Goal: Task Accomplishment & Management: Use online tool/utility

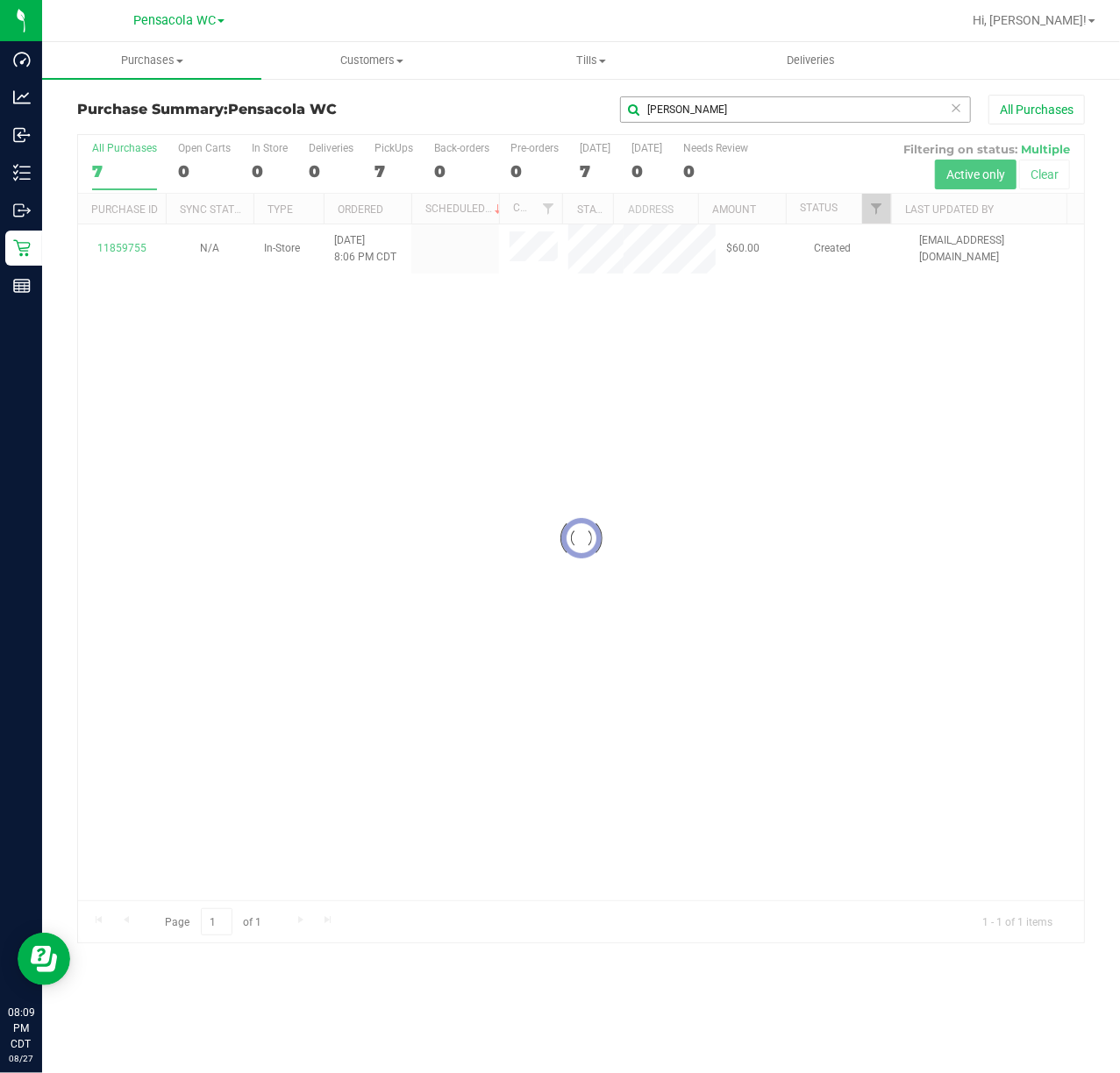
click at [659, 116] on input "[PERSON_NAME]" at bounding box center [795, 109] width 350 height 27
type input "[PERSON_NAME]"
click at [878, 213] on div at bounding box center [581, 538] width 1006 height 807
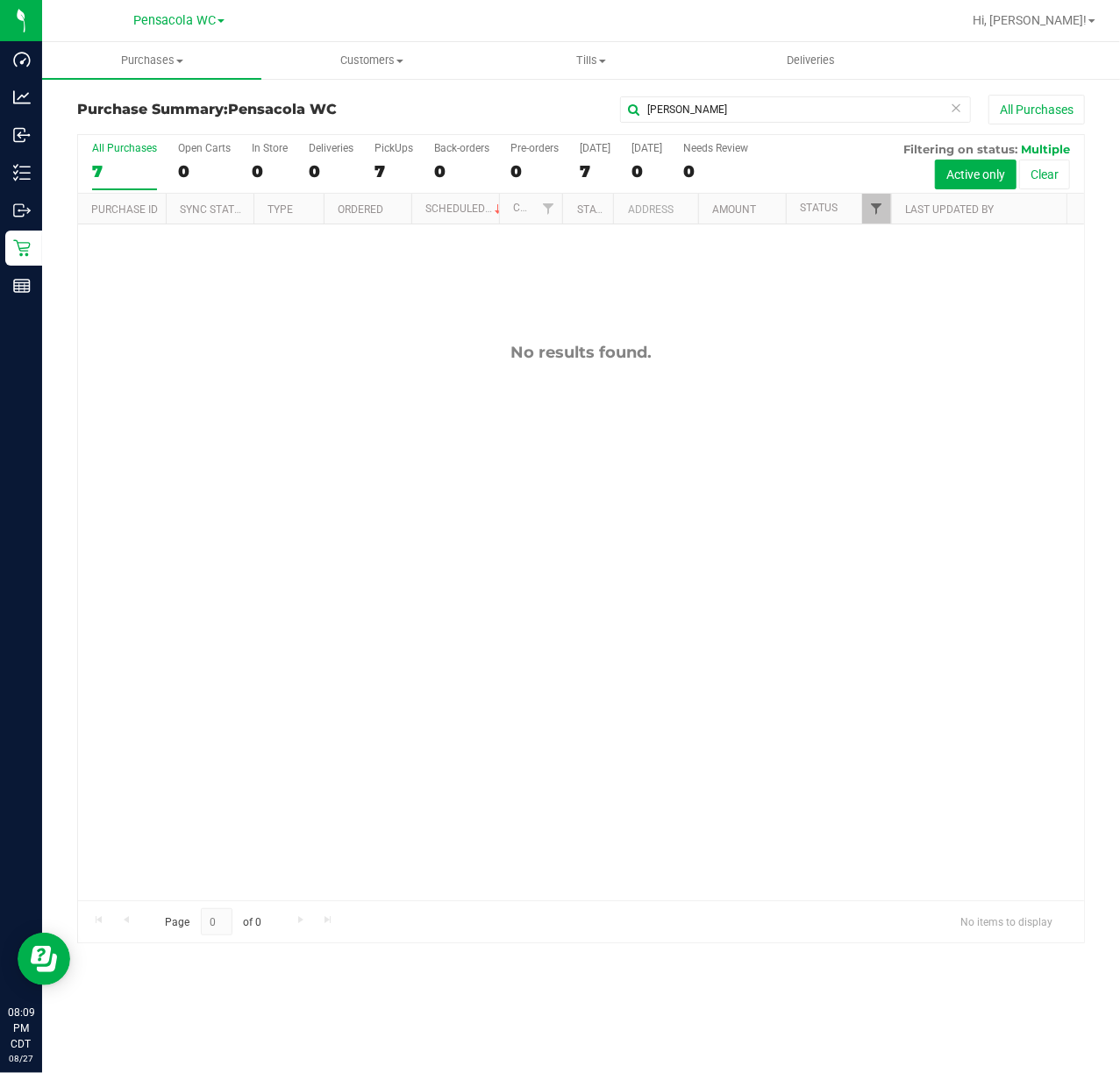
click at [875, 214] on span "Filter" at bounding box center [876, 209] width 14 height 14
click at [931, 281] on span "Select All" at bounding box center [920, 284] width 43 height 11
click at [891, 281] on input "Select All" at bounding box center [885, 284] width 12 height 12
checkbox input "true"
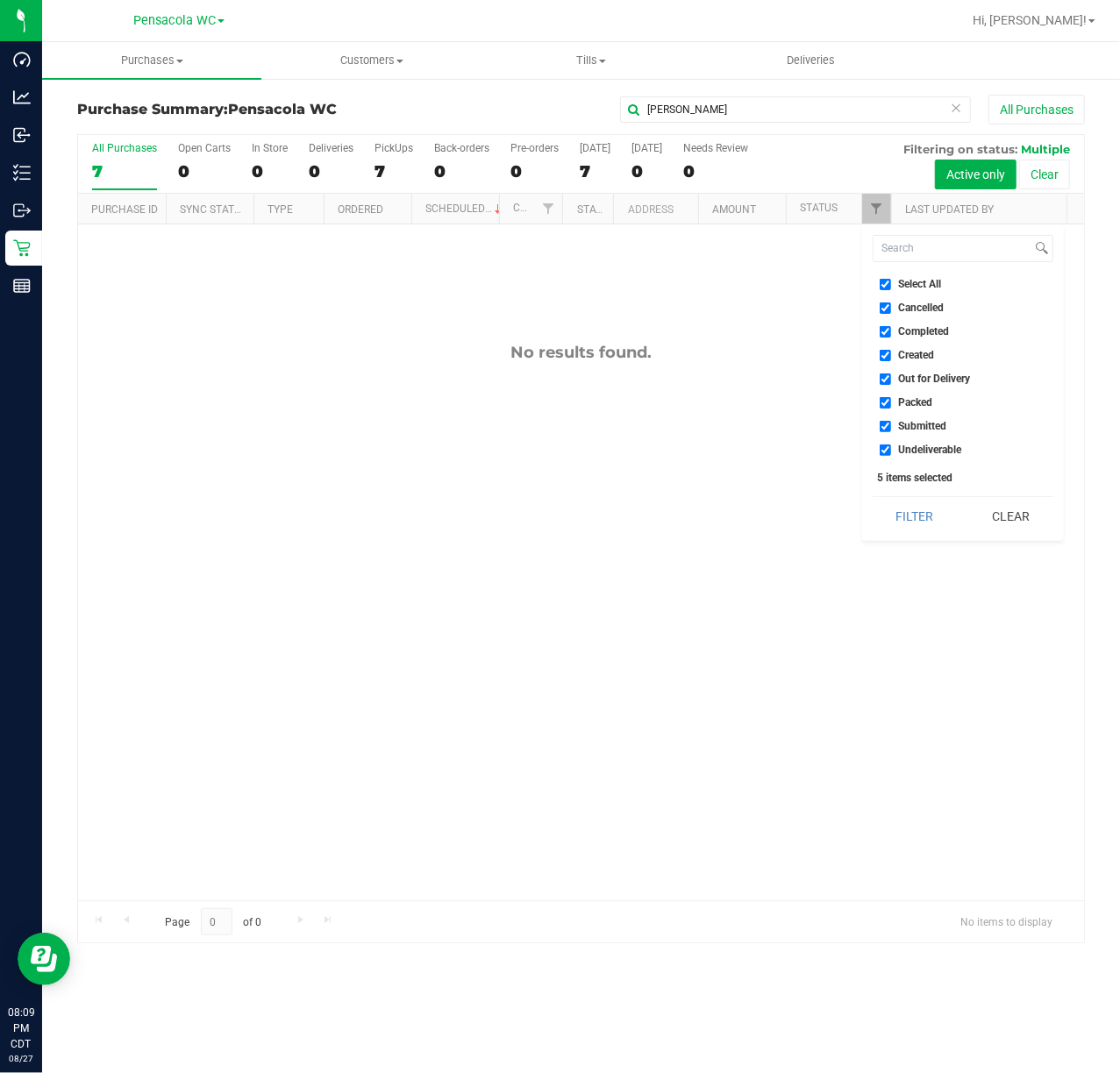
checkbox input "true"
click at [927, 513] on button "Filter" at bounding box center [914, 516] width 85 height 38
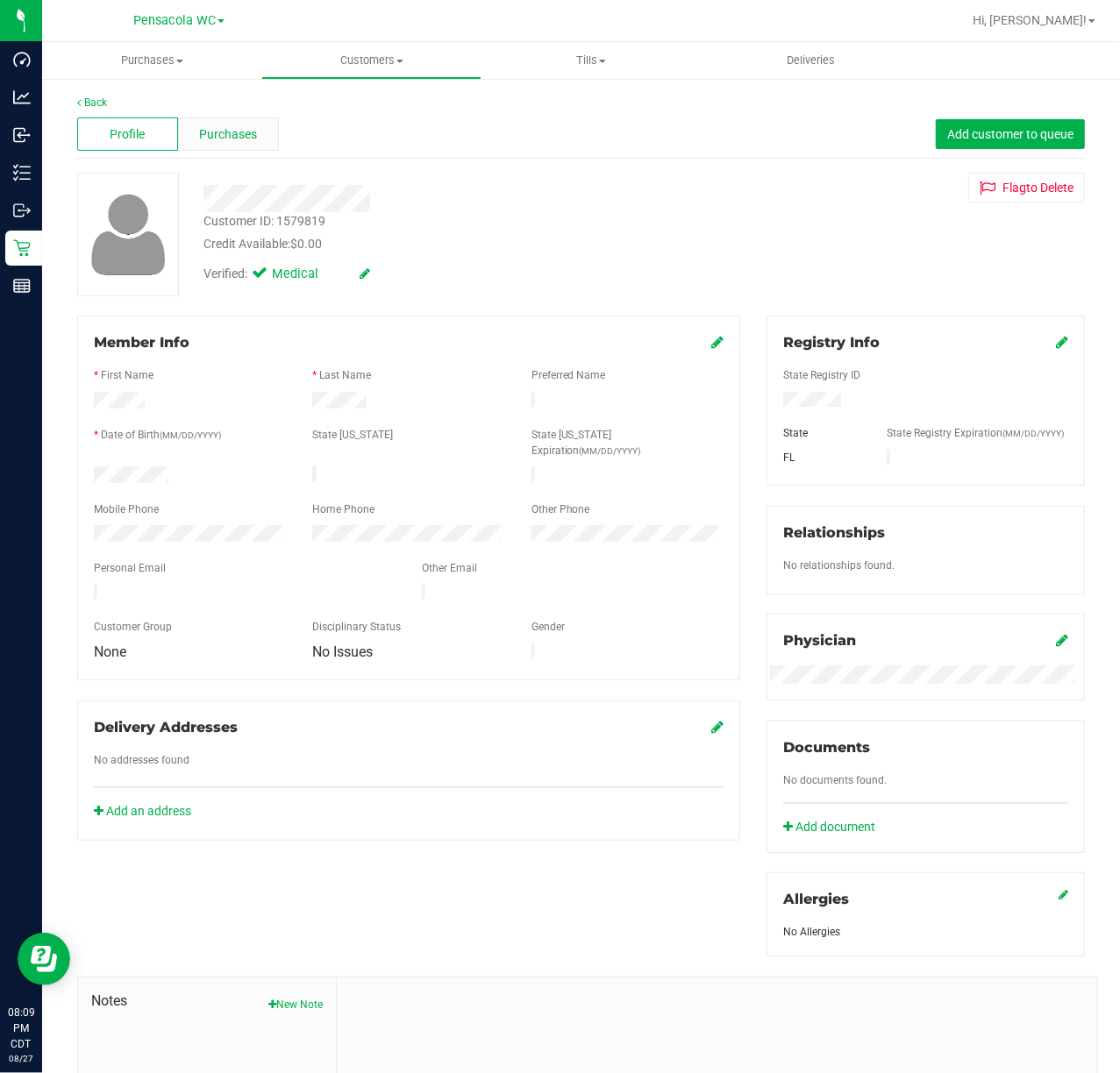
click at [245, 144] on div "Purchases" at bounding box center [228, 134] width 100 height 33
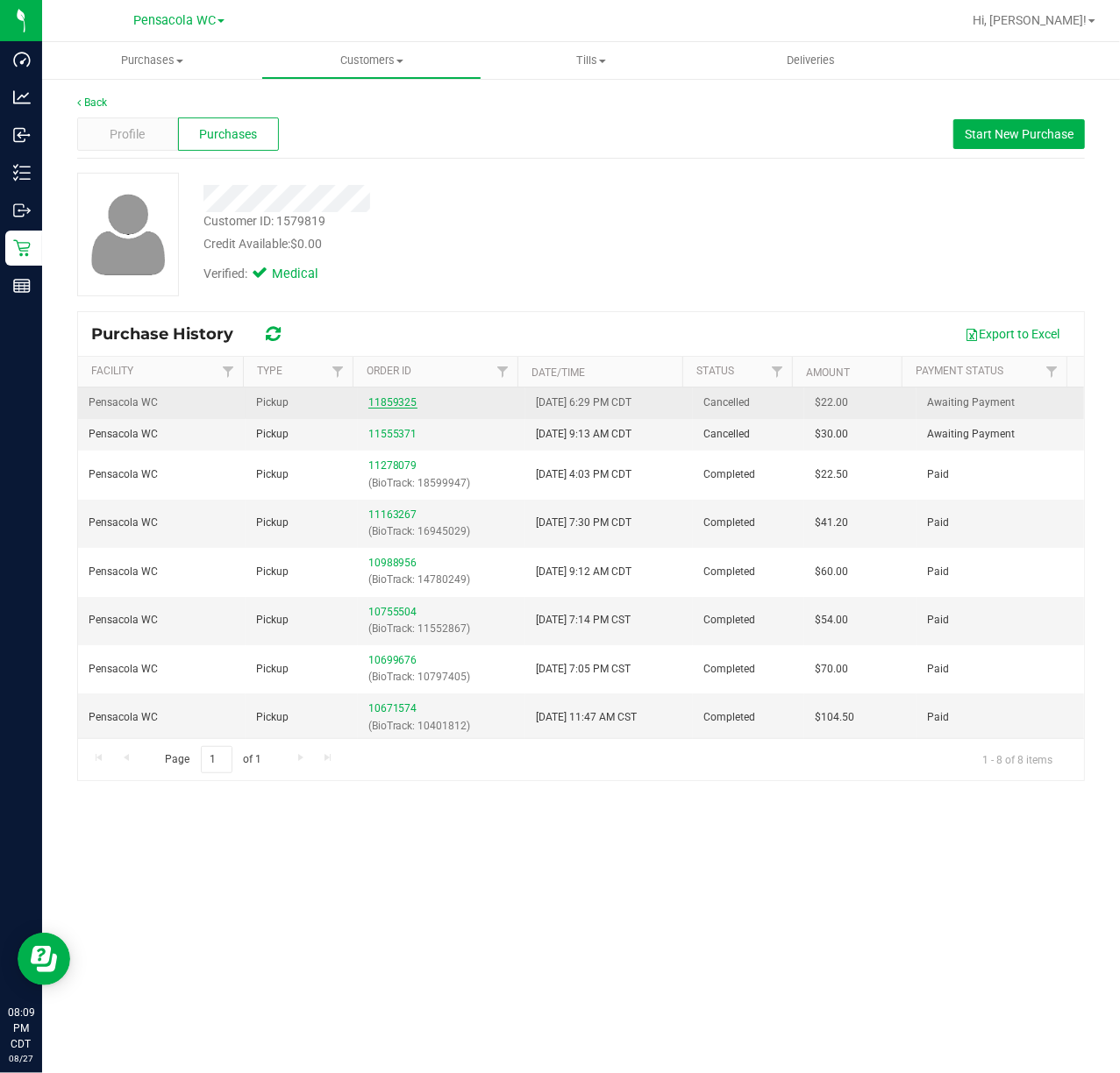
click at [393, 407] on link "11859325" at bounding box center [393, 403] width 49 height 12
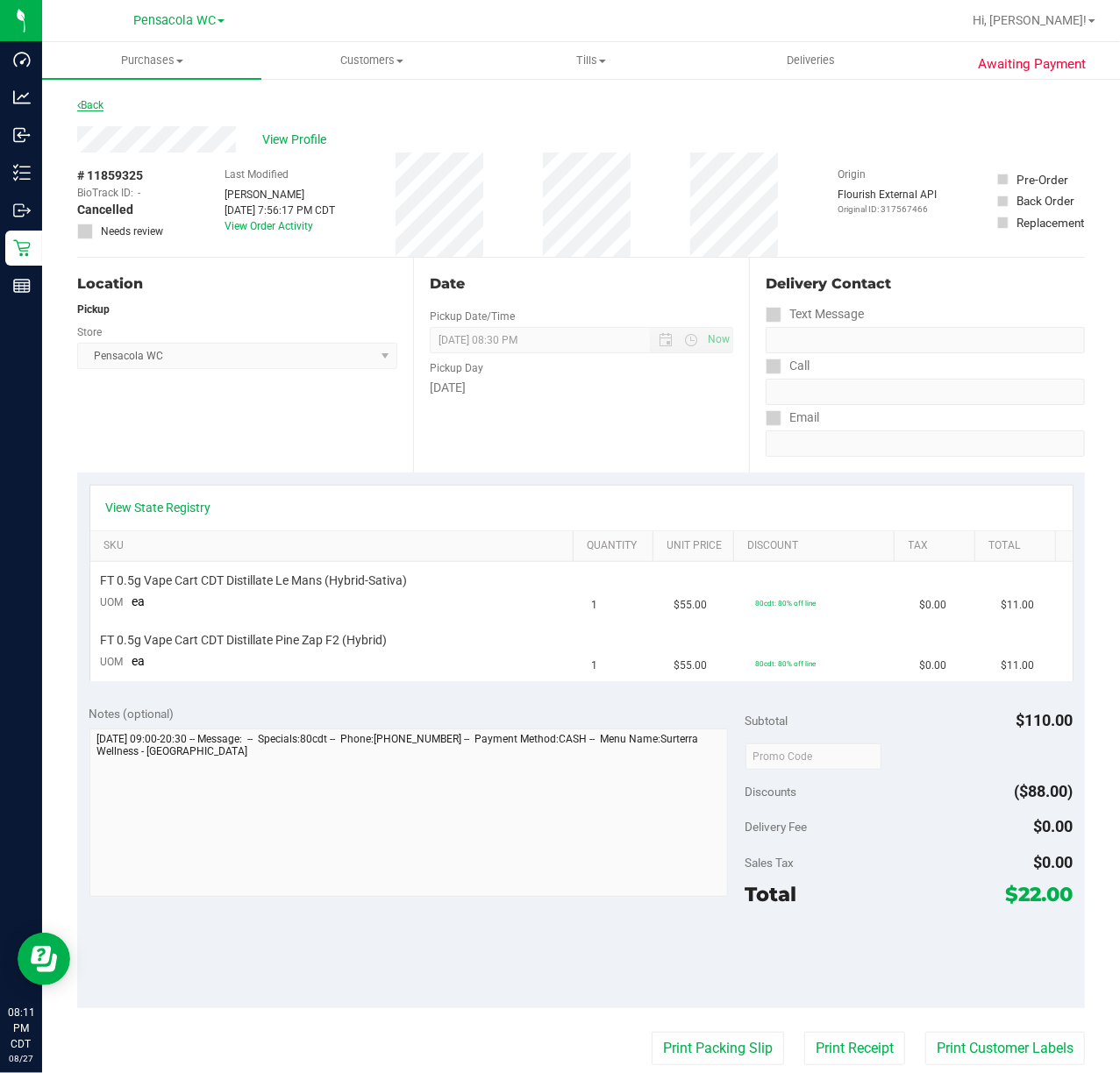
click at [94, 103] on link "Back" at bounding box center [90, 105] width 27 height 12
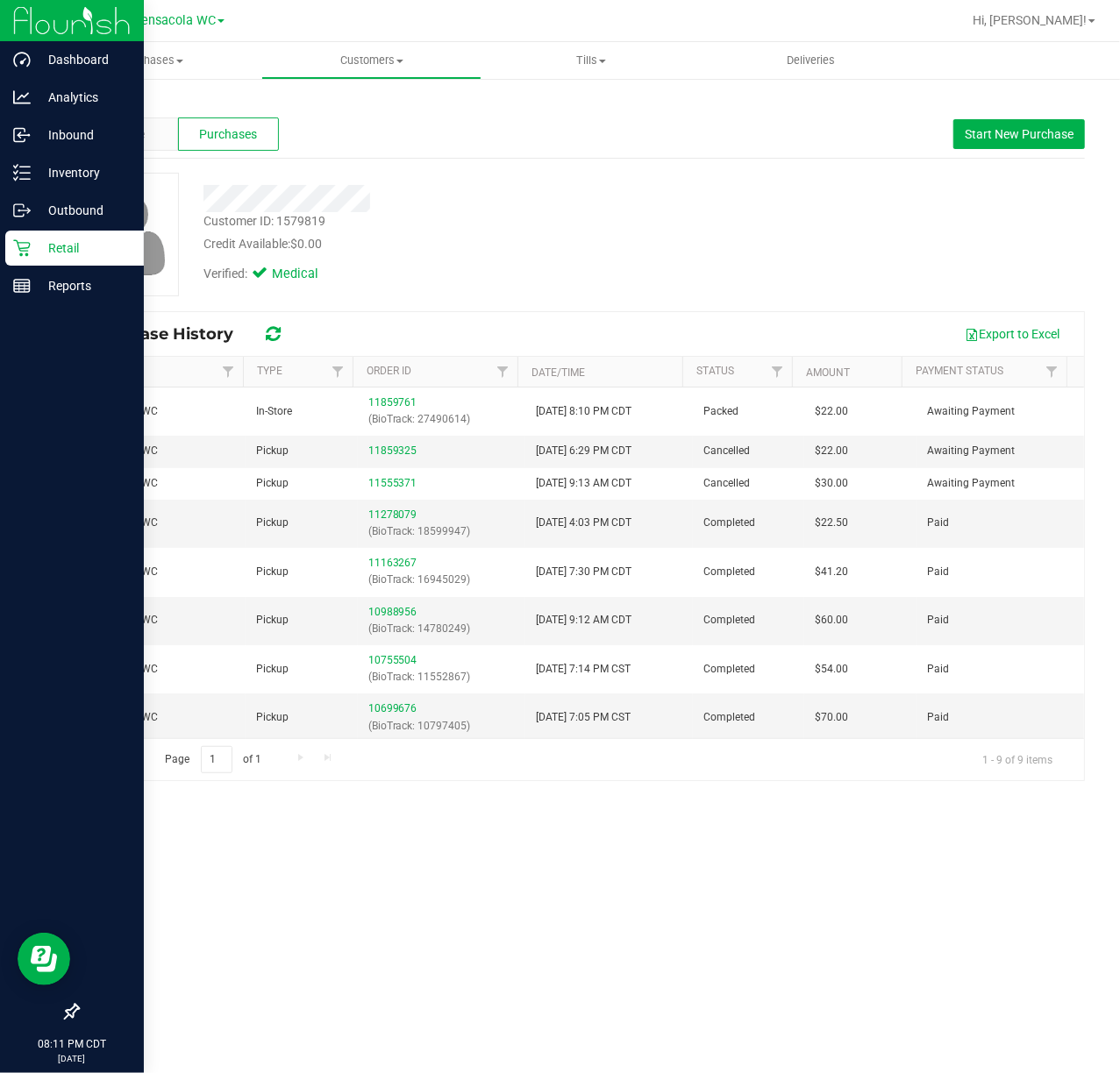
click at [23, 247] on icon at bounding box center [21, 248] width 17 height 17
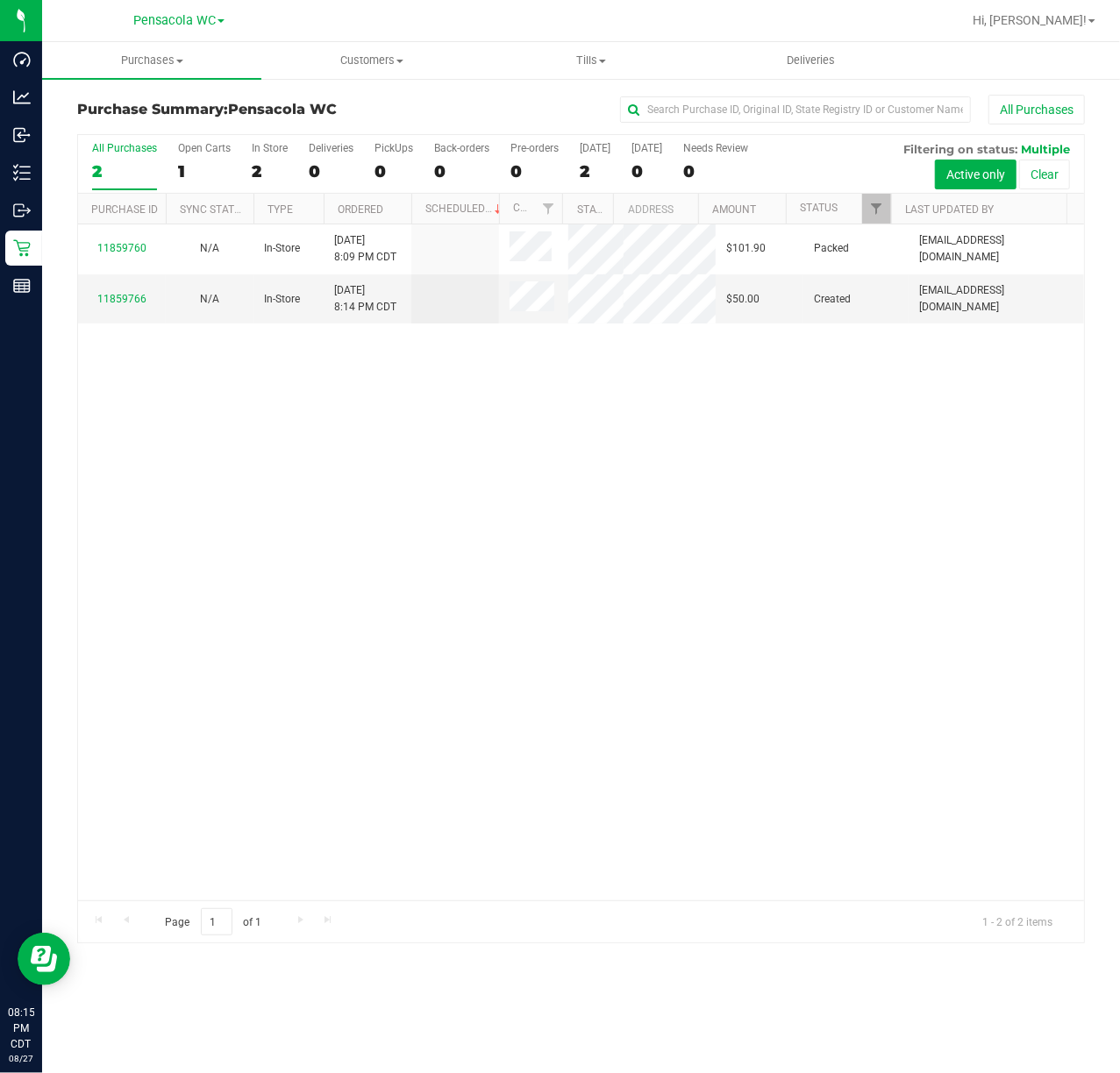
click at [807, 703] on div "11859760 N/A In-Store [DATE] 8:09 PM CDT $101.90 Packed [EMAIL_ADDRESS][DOMAIN_…" at bounding box center [581, 562] width 1006 height 676
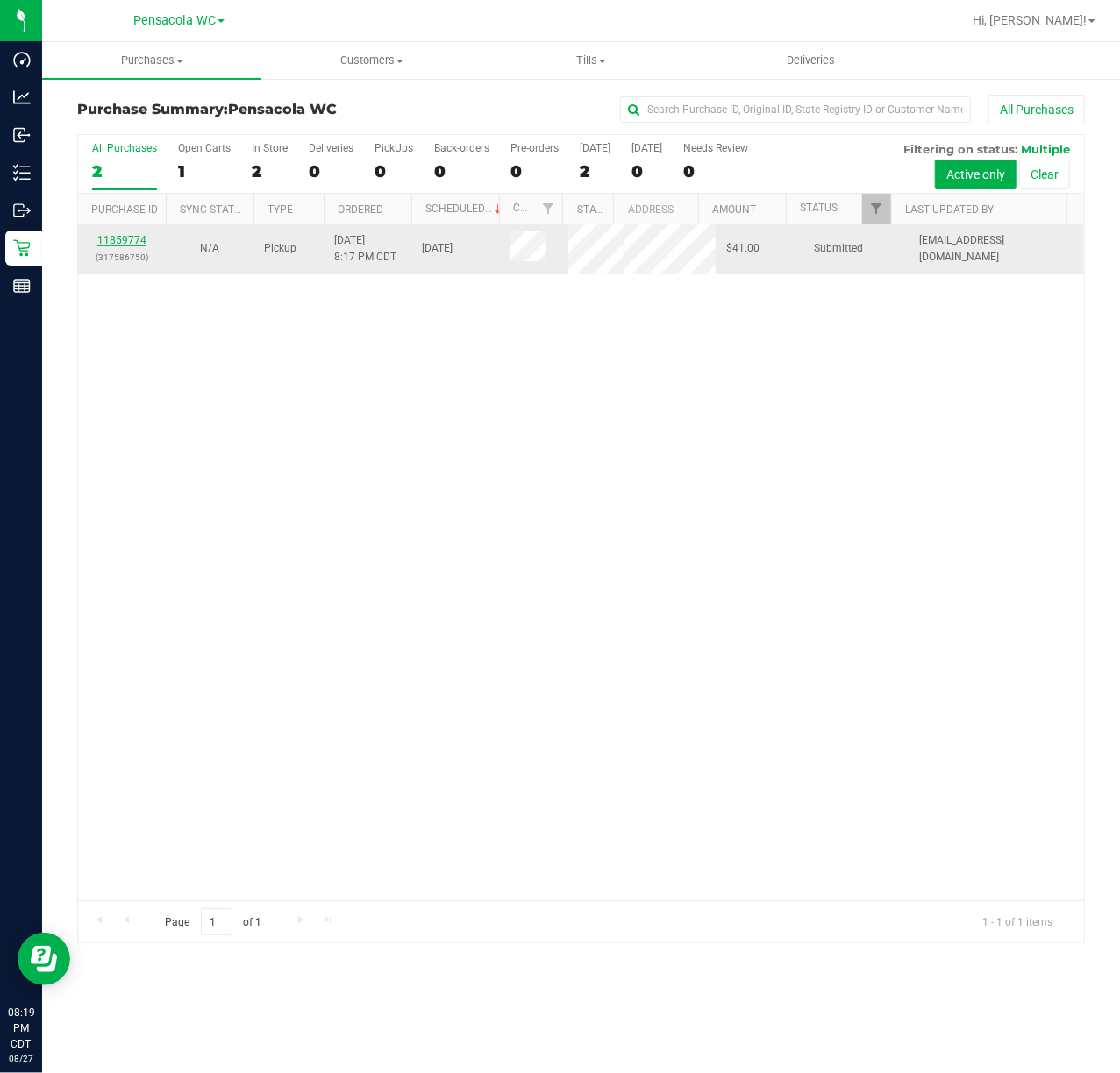
click at [133, 244] on link "11859774" at bounding box center [122, 240] width 49 height 12
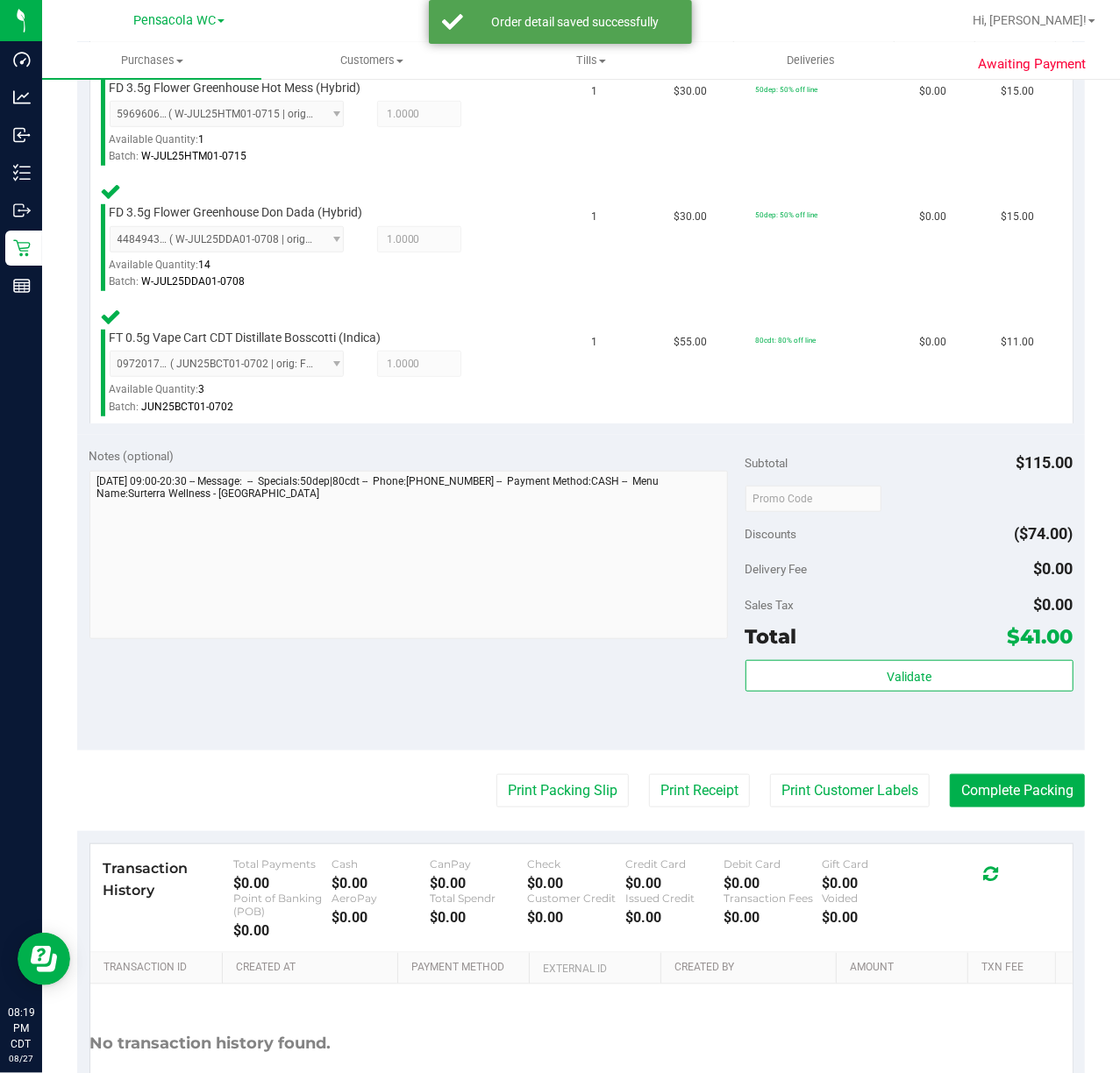
scroll to position [556, 0]
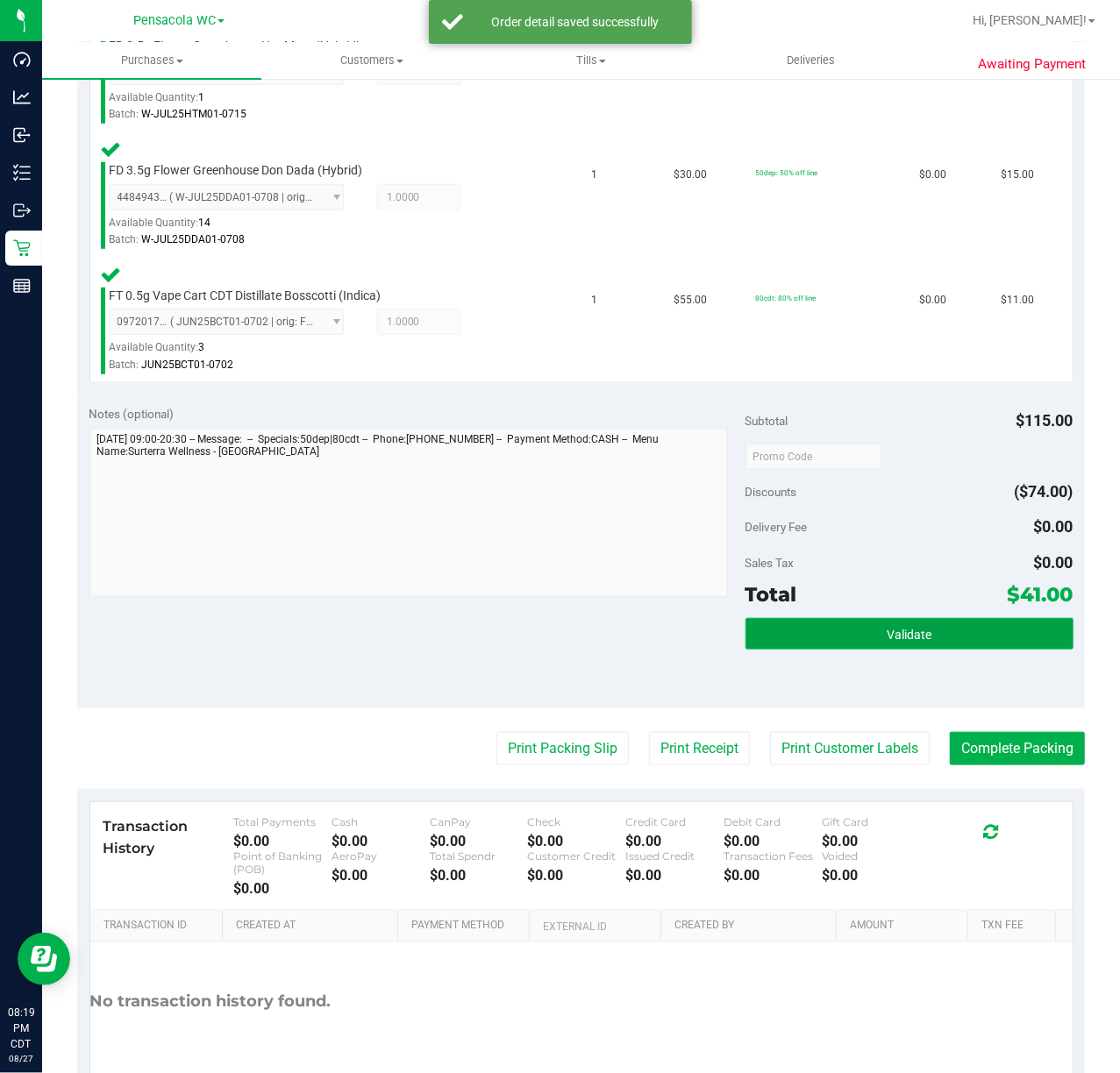
click at [926, 631] on button "Validate" at bounding box center [908, 634] width 328 height 32
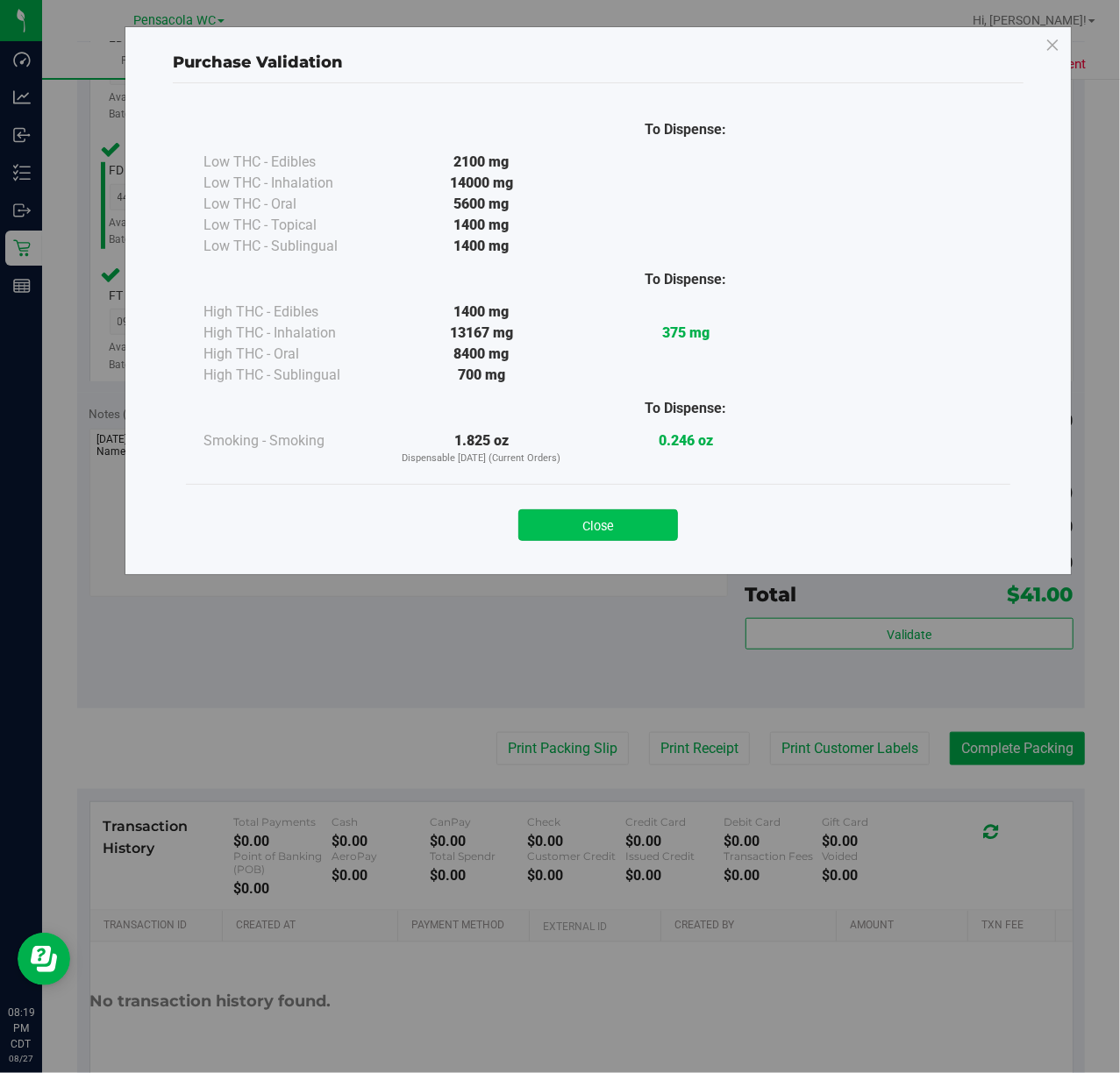
click at [632, 528] on button "Close" at bounding box center [597, 526] width 159 height 32
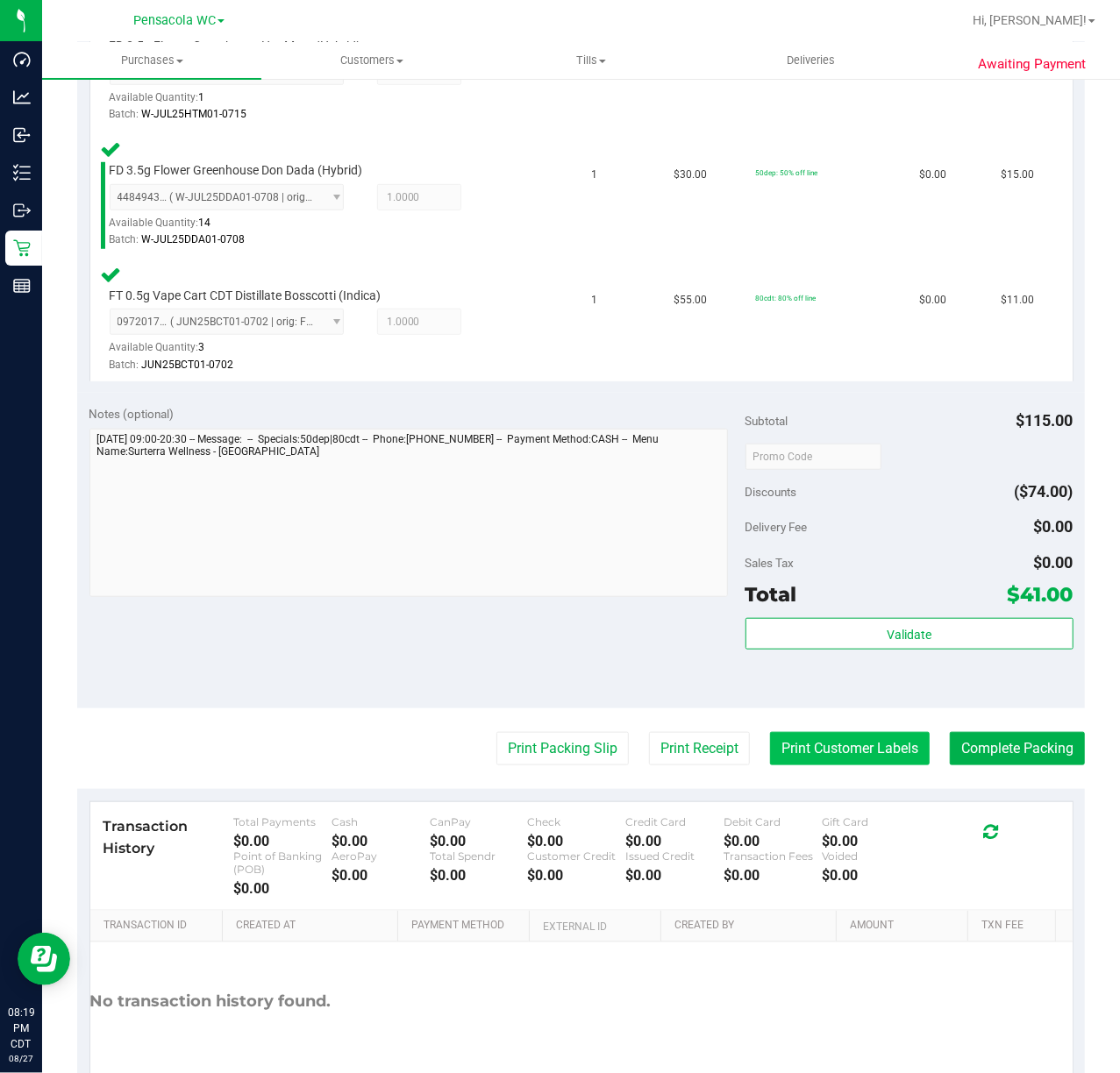
click at [864, 752] on button "Print Customer Labels" at bounding box center [849, 749] width 159 height 33
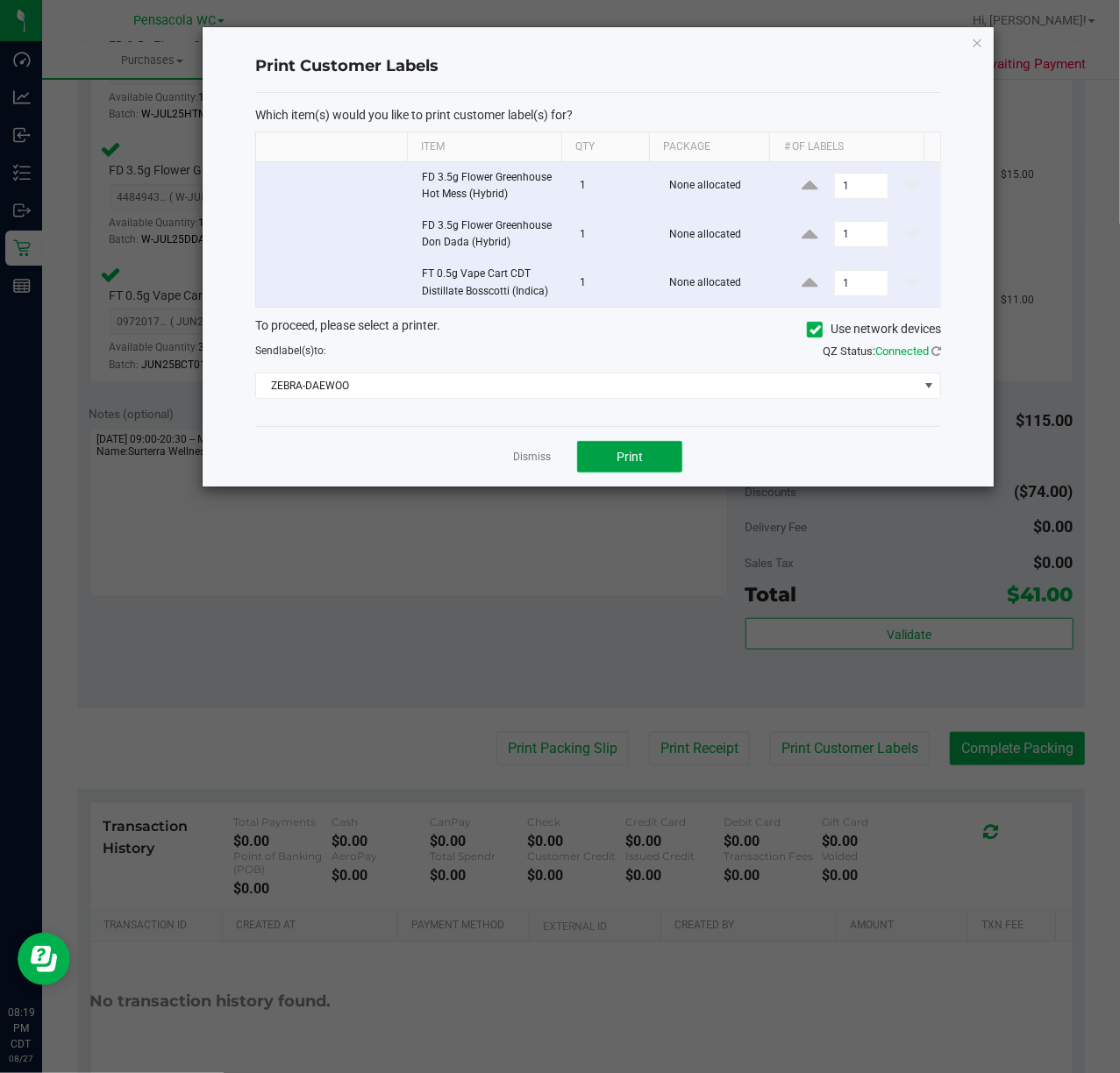
click at [639, 462] on span "Print" at bounding box center [629, 457] width 27 height 14
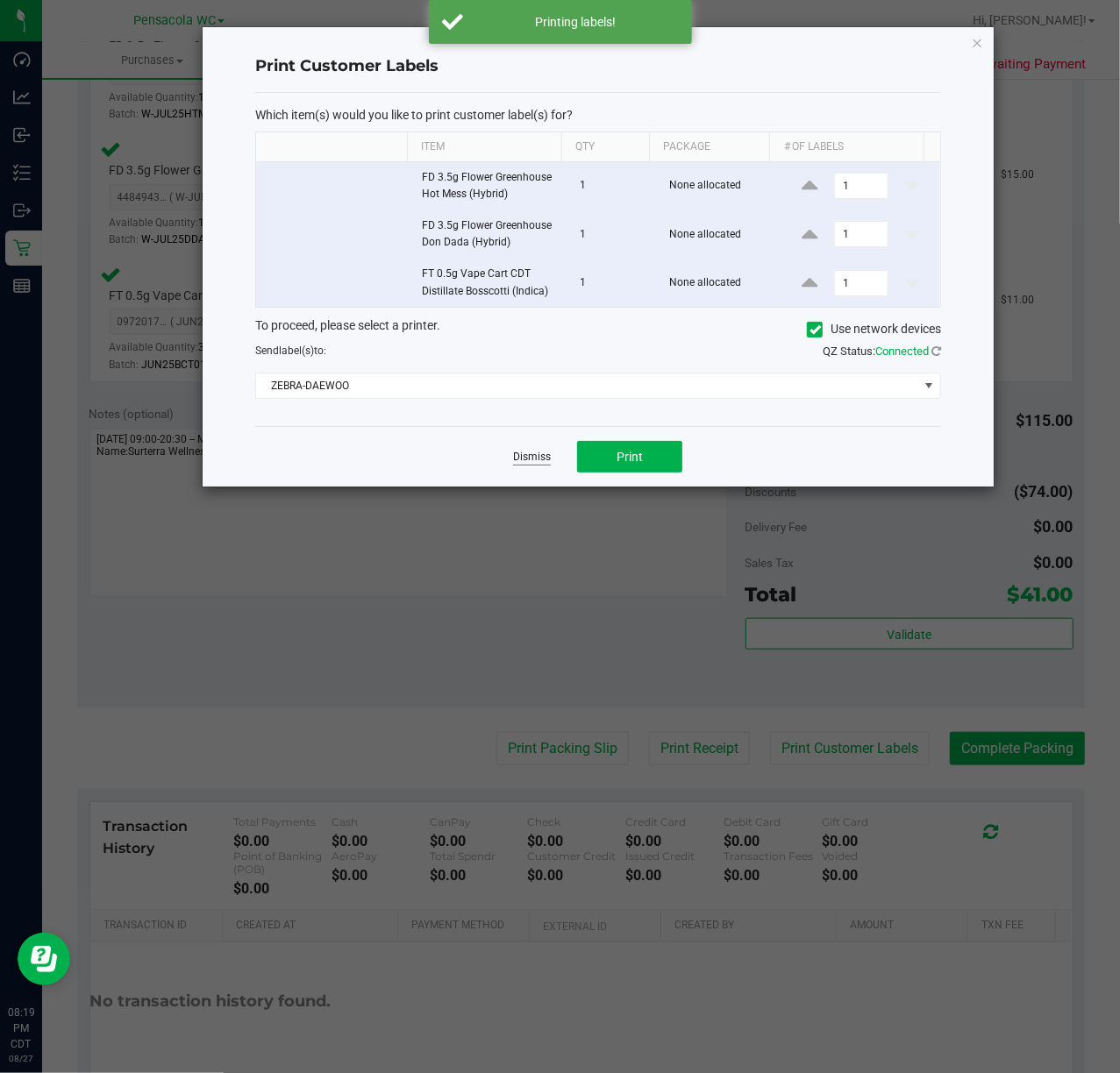
click at [517, 457] on link "Dismiss" at bounding box center [531, 457] width 37 height 15
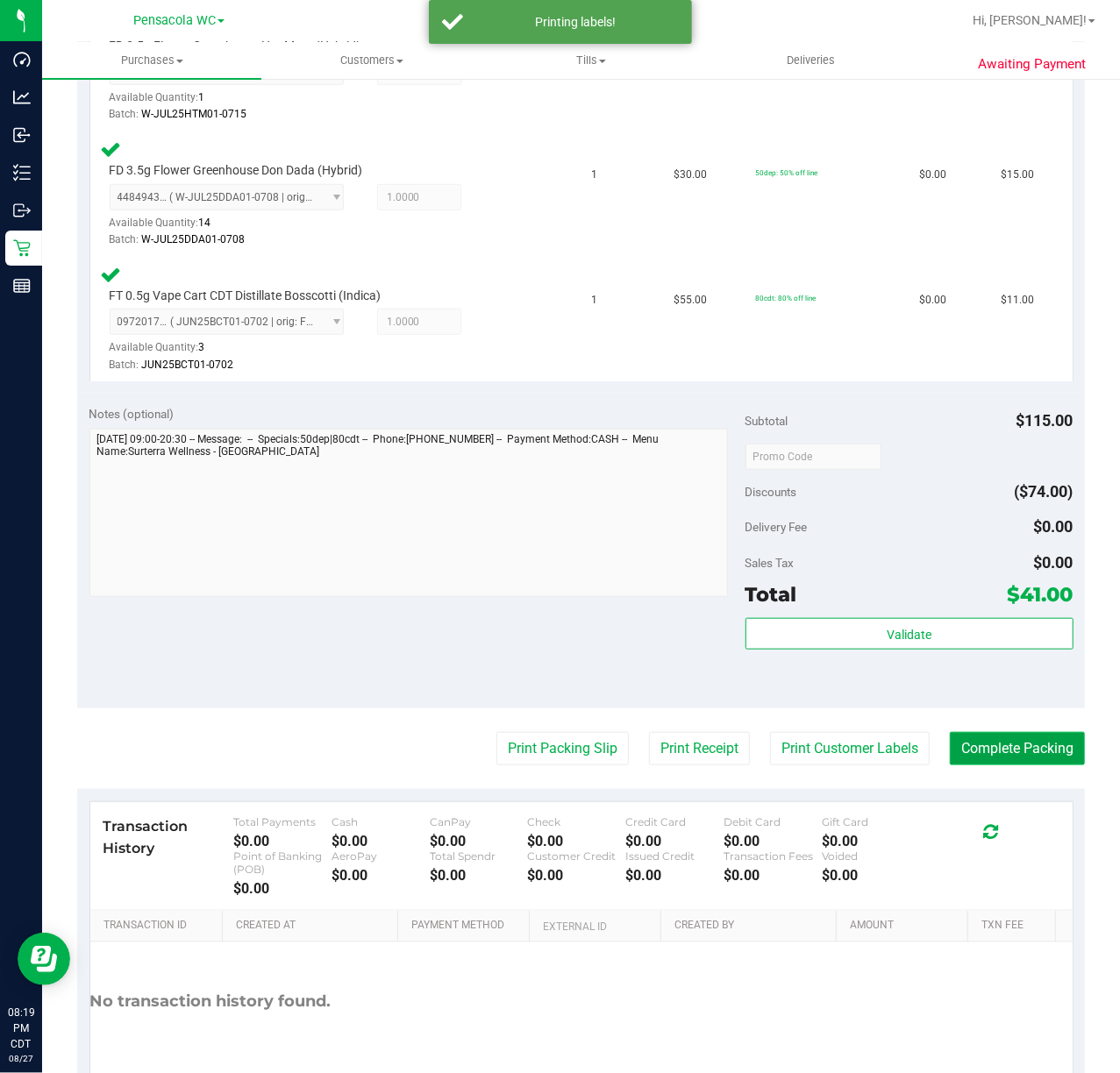
click at [982, 752] on button "Complete Packing" at bounding box center [1017, 749] width 135 height 33
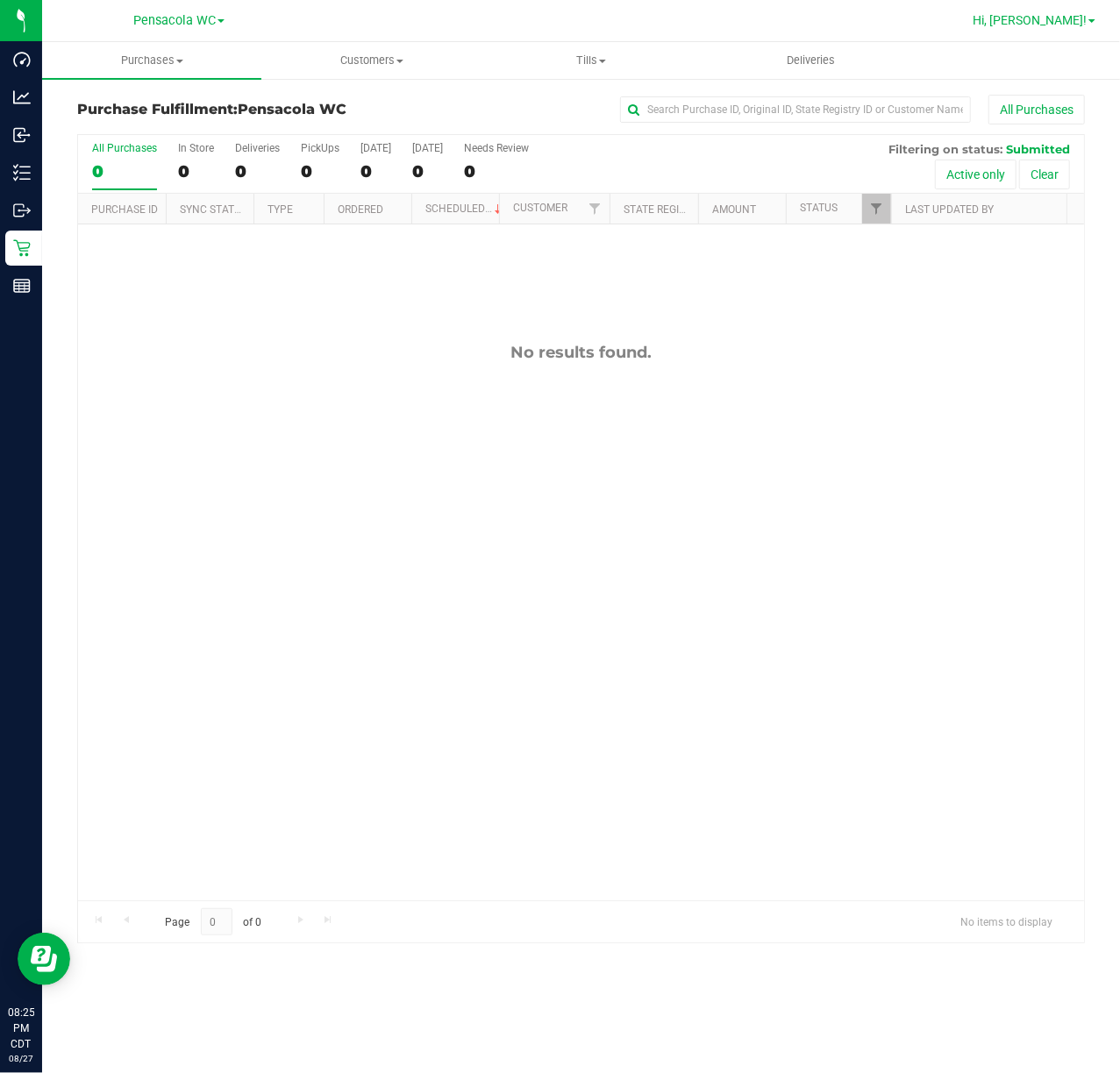
click at [1074, 21] on span "Hi, [PERSON_NAME]!" at bounding box center [1029, 20] width 114 height 14
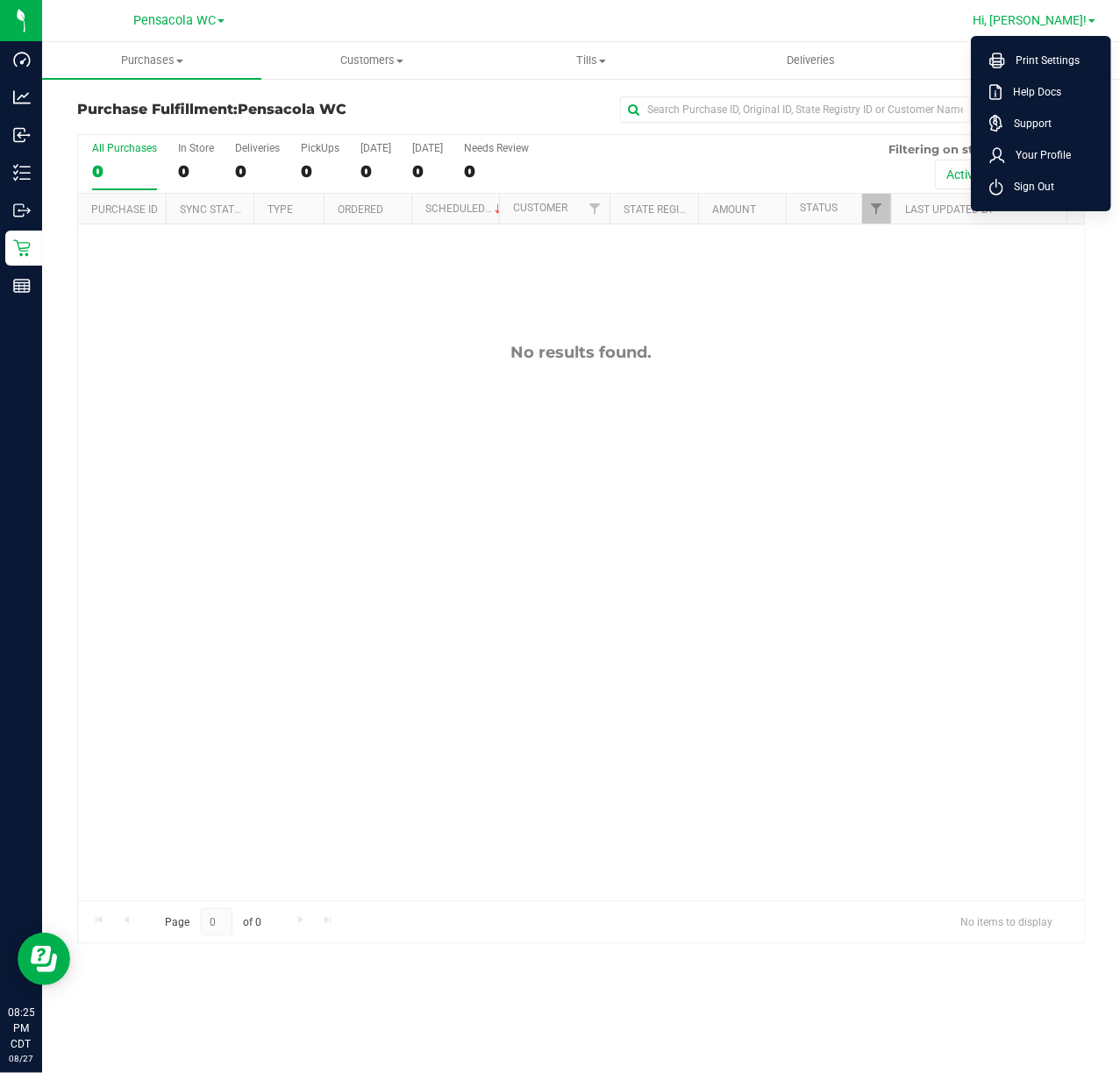
click at [1063, 190] on li "Sign Out" at bounding box center [1041, 187] width 132 height 32
